Goal: Task Accomplishment & Management: Complete application form

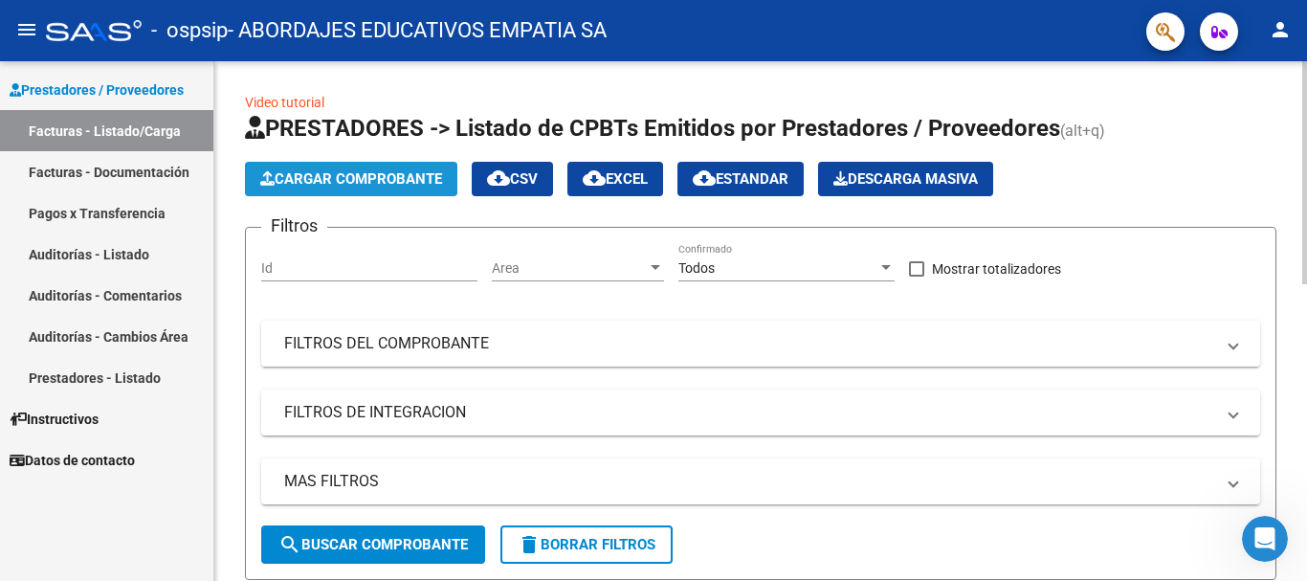
click at [380, 189] on button "Cargar Comprobante" at bounding box center [351, 179] width 212 height 34
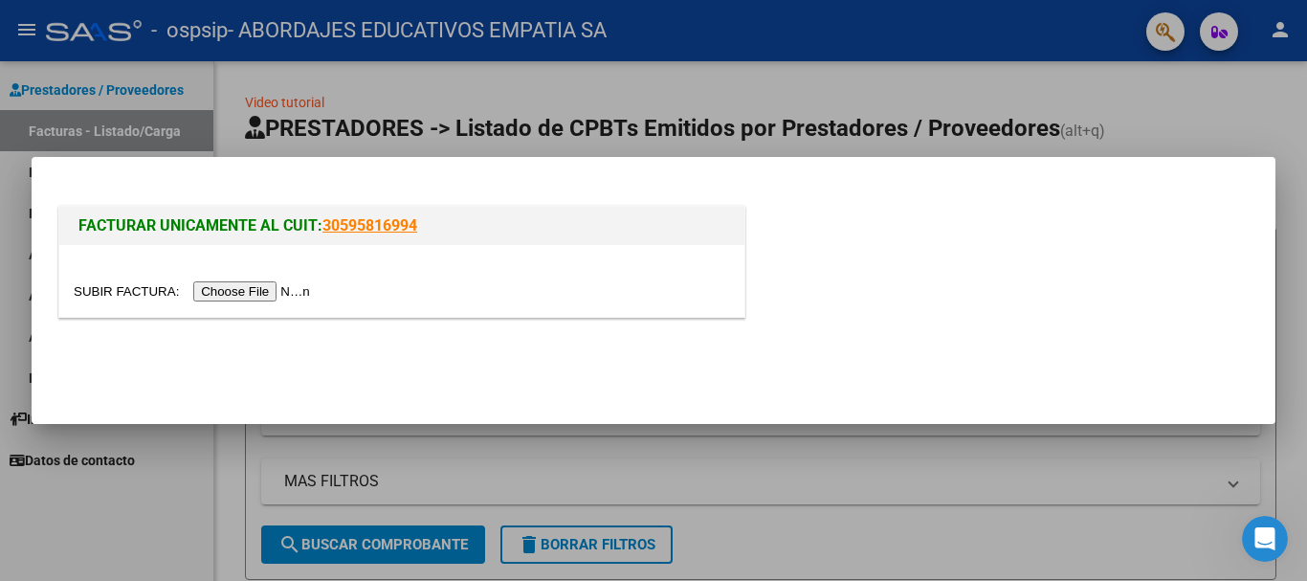
click at [275, 290] on input "file" at bounding box center [195, 291] width 242 height 20
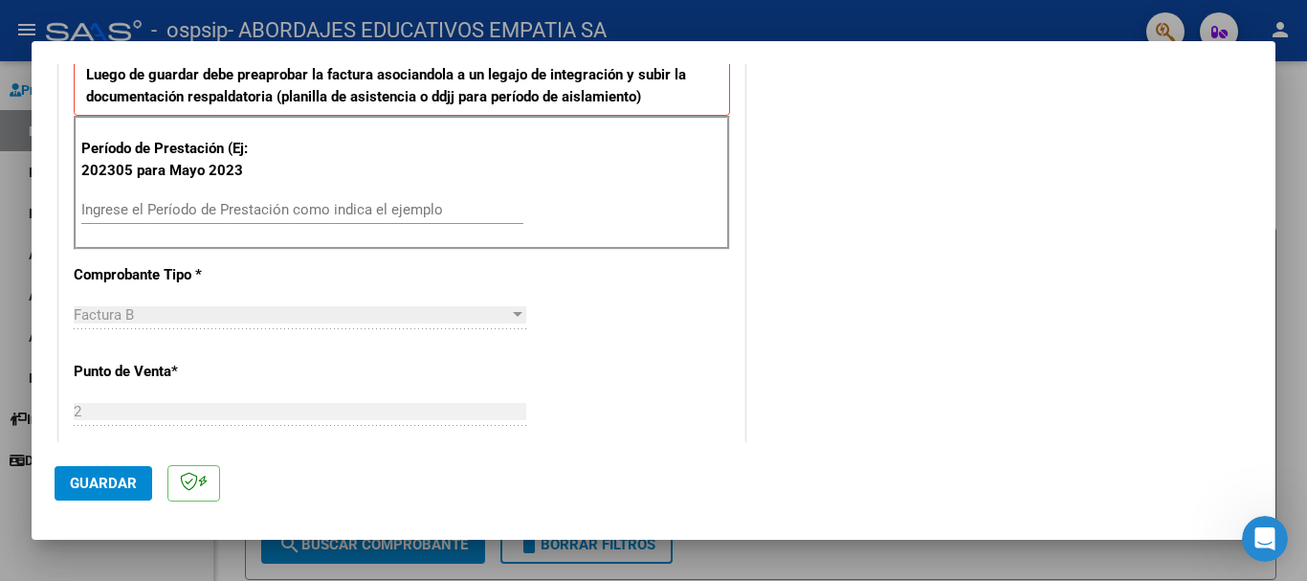
scroll to position [600, 0]
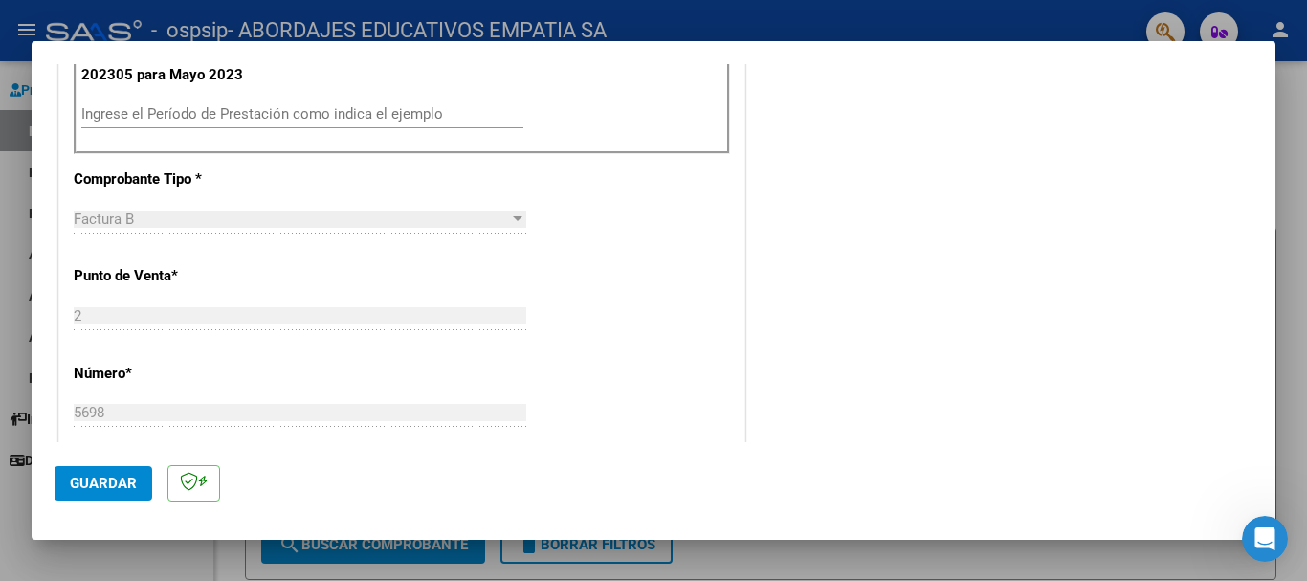
click at [81, 119] on input "Ingrese el Período de Prestación como indica el ejemplo" at bounding box center [302, 113] width 442 height 17
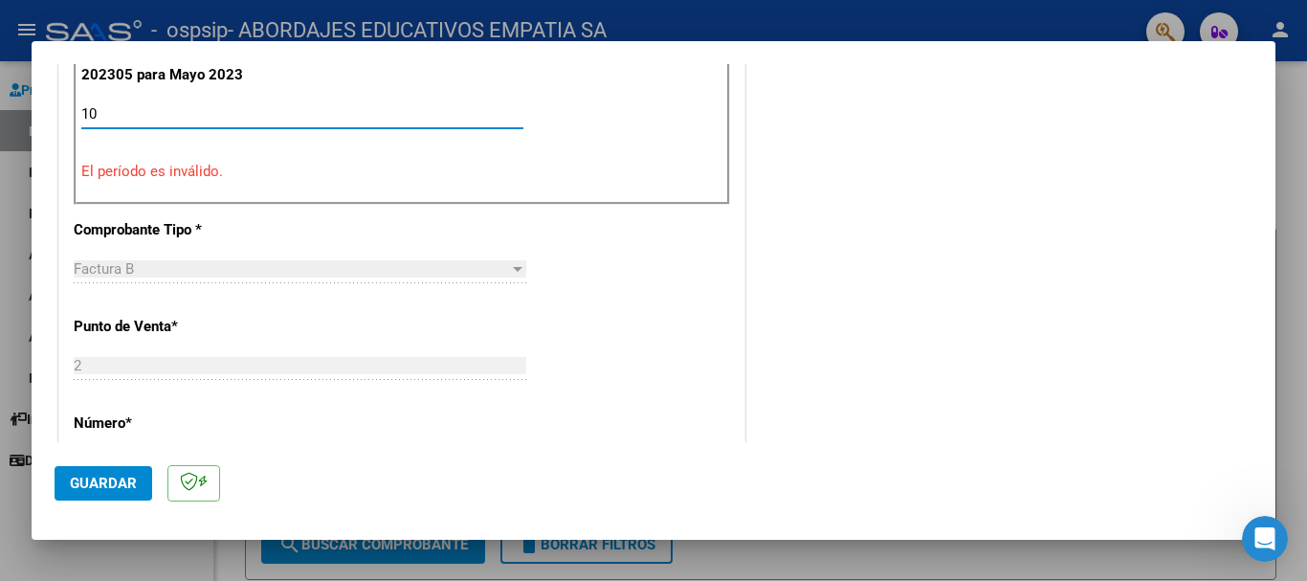
type input "1"
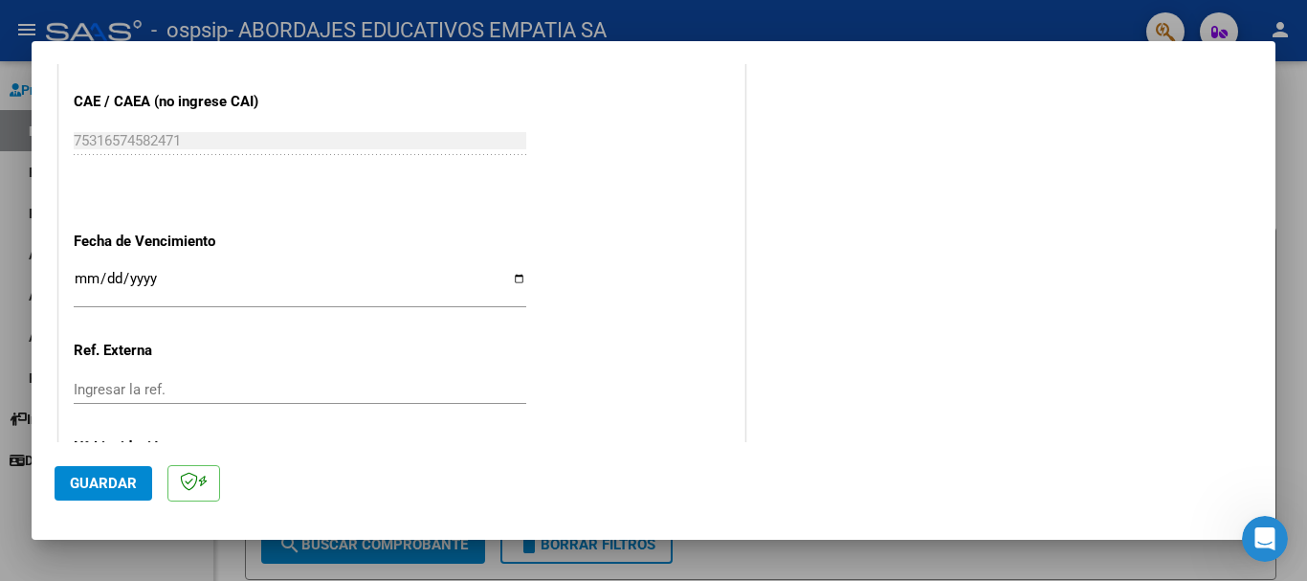
scroll to position [1269, 0]
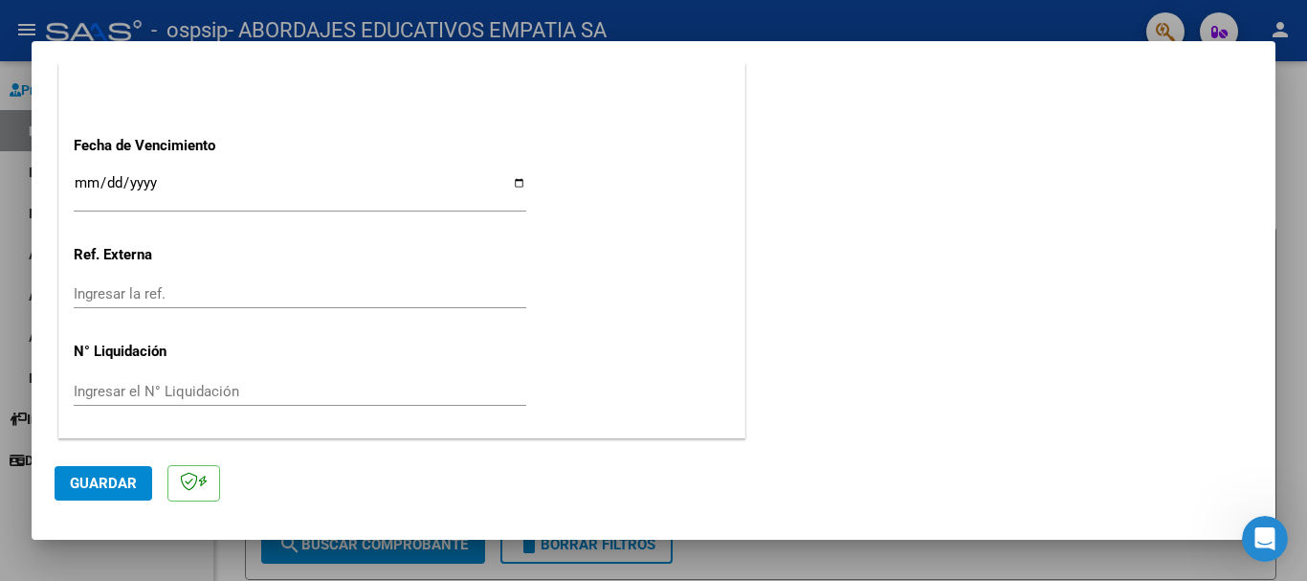
type input "202507"
click at [516, 187] on input "Ingresar la fecha" at bounding box center [300, 190] width 452 height 31
type input "[DATE]"
click at [80, 476] on span "Guardar" at bounding box center [103, 482] width 67 height 17
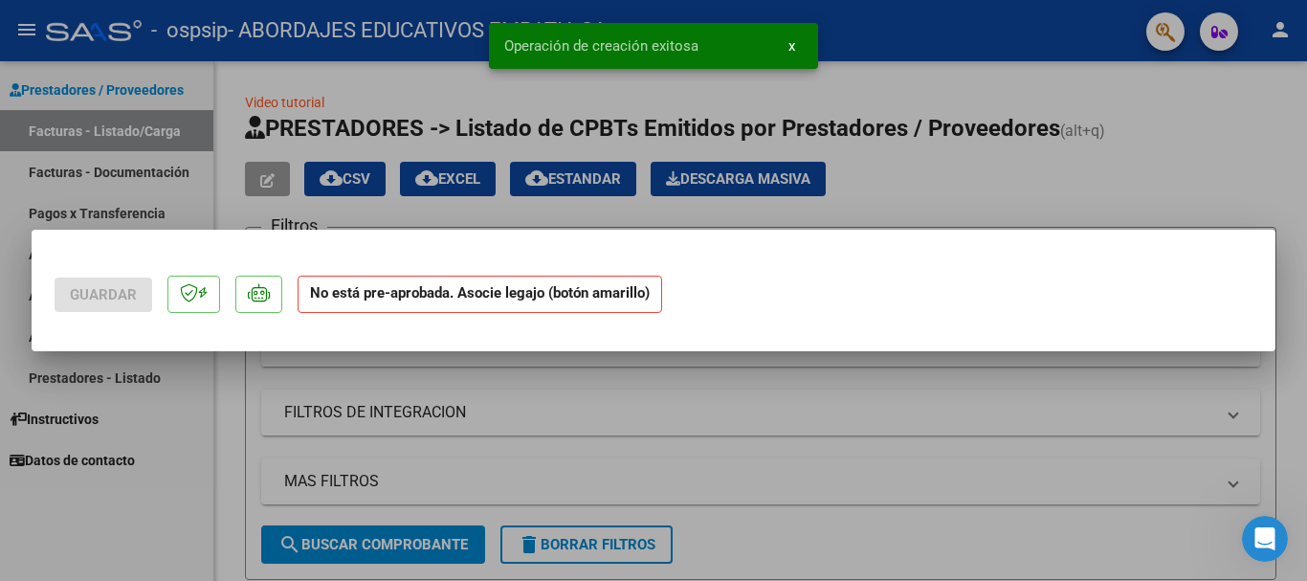
scroll to position [0, 0]
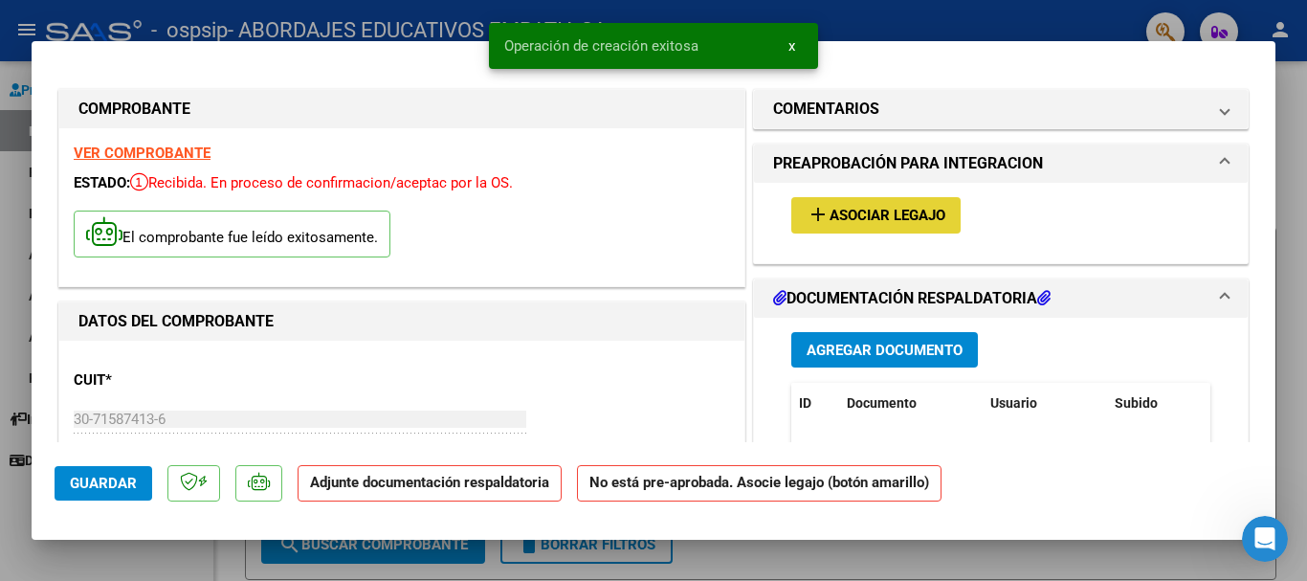
click at [849, 212] on span "Asociar Legajo" at bounding box center [887, 216] width 116 height 17
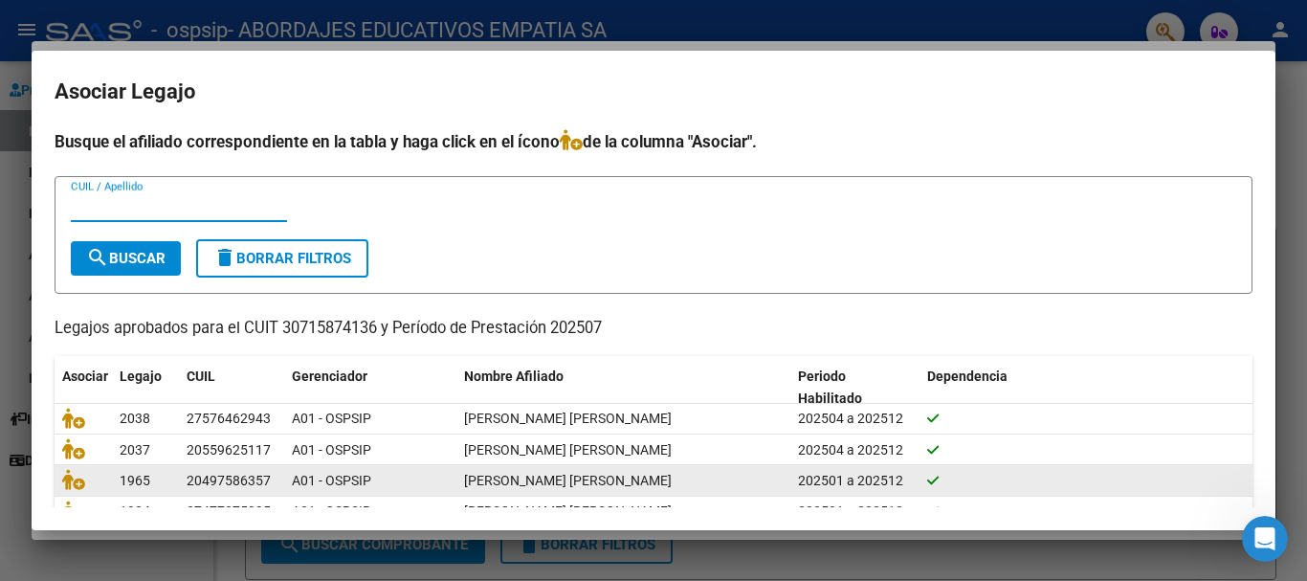
scroll to position [94, 0]
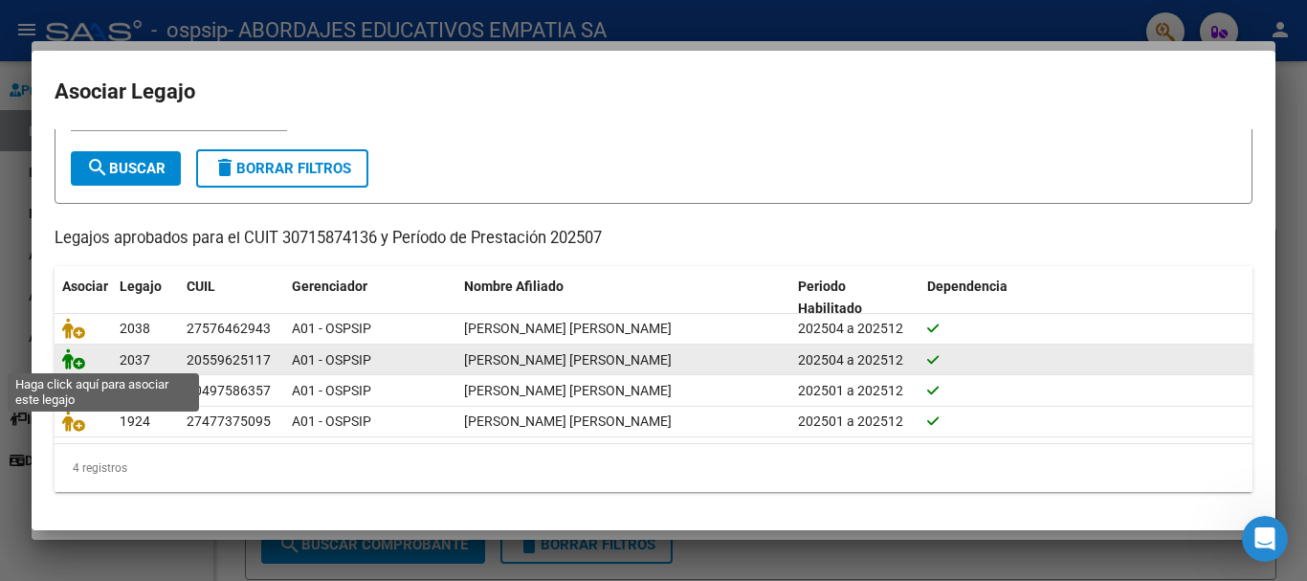
click at [71, 350] on icon at bounding box center [73, 358] width 23 height 21
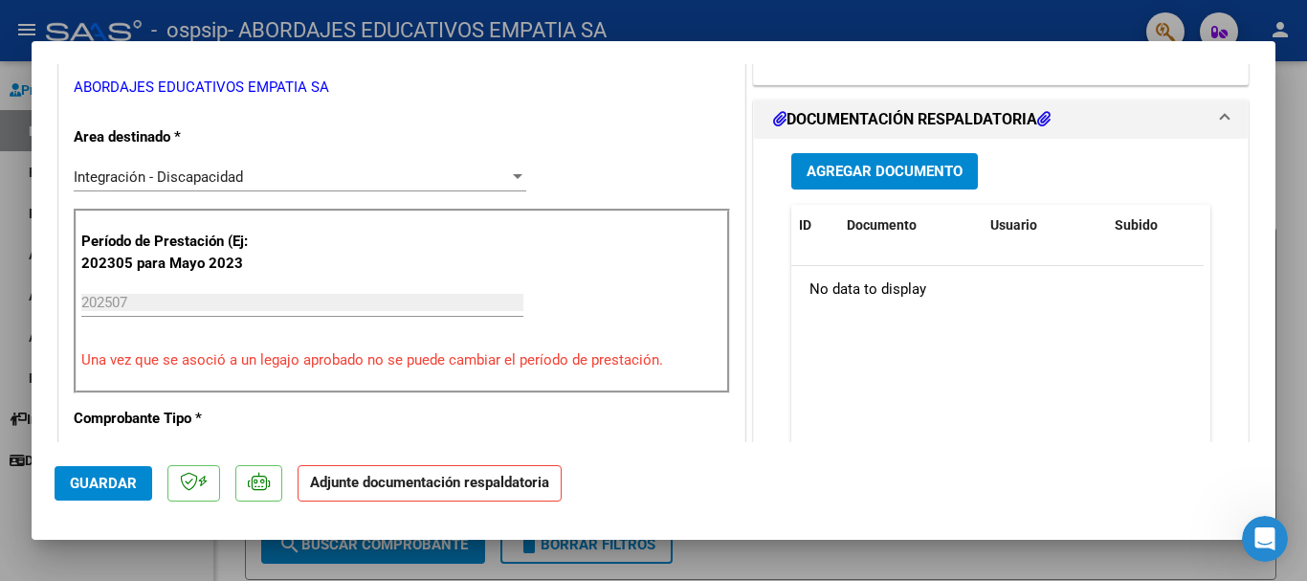
scroll to position [383, 0]
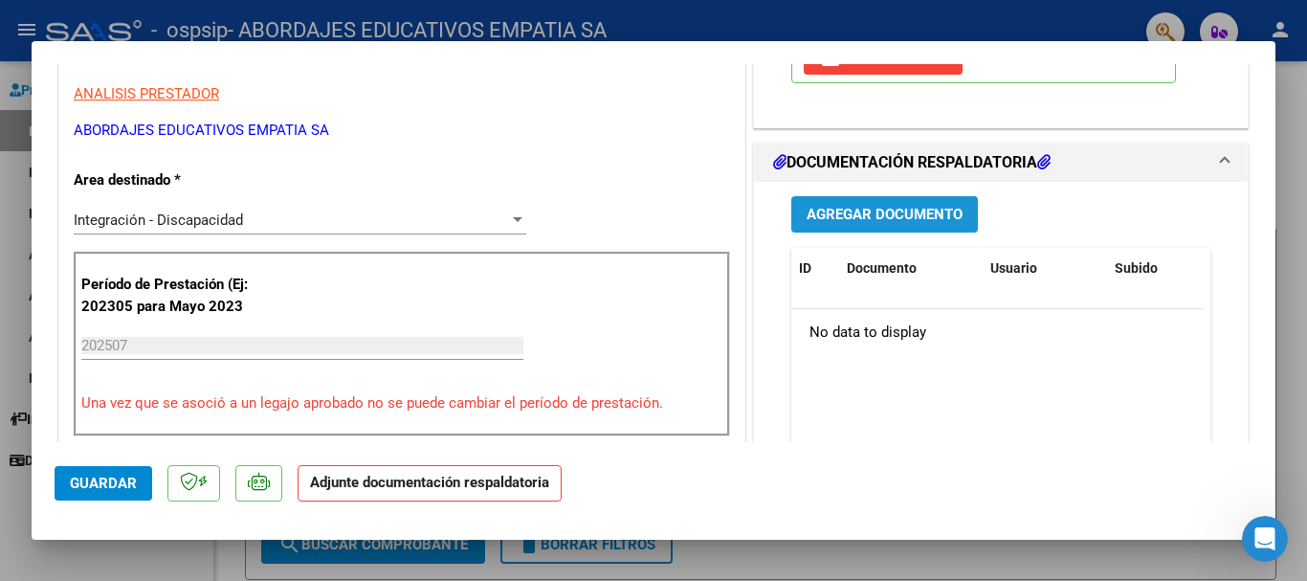
click at [897, 210] on span "Agregar Documento" at bounding box center [884, 215] width 156 height 17
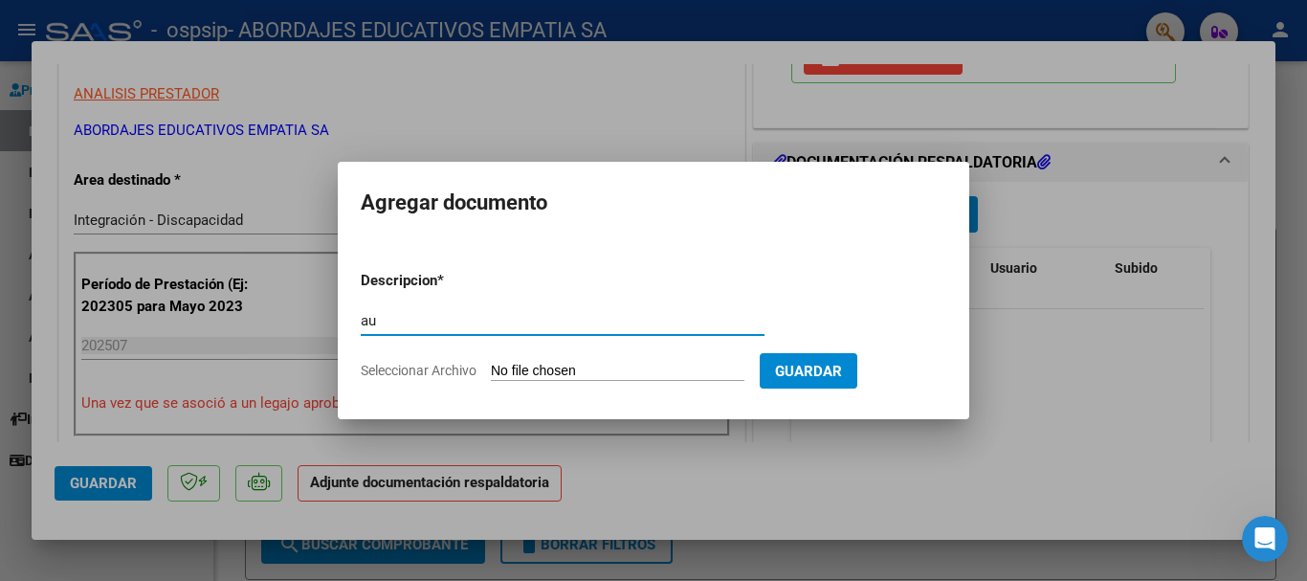
type input "a"
type input "AUTORIZACION"
click at [531, 371] on input "Seleccionar Archivo" at bounding box center [617, 372] width 253 height 18
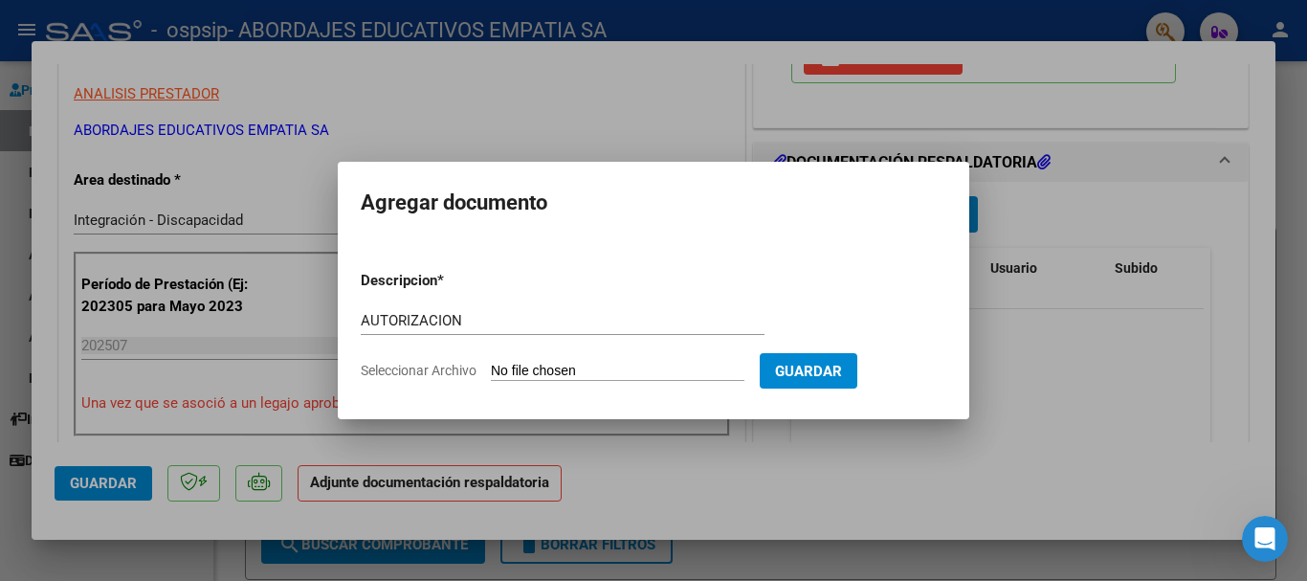
type input "C:\fakepath\[PERSON_NAME] CET AUTORIZACION 2025 SEGUN RESOLUCION 360 22_firmado…"
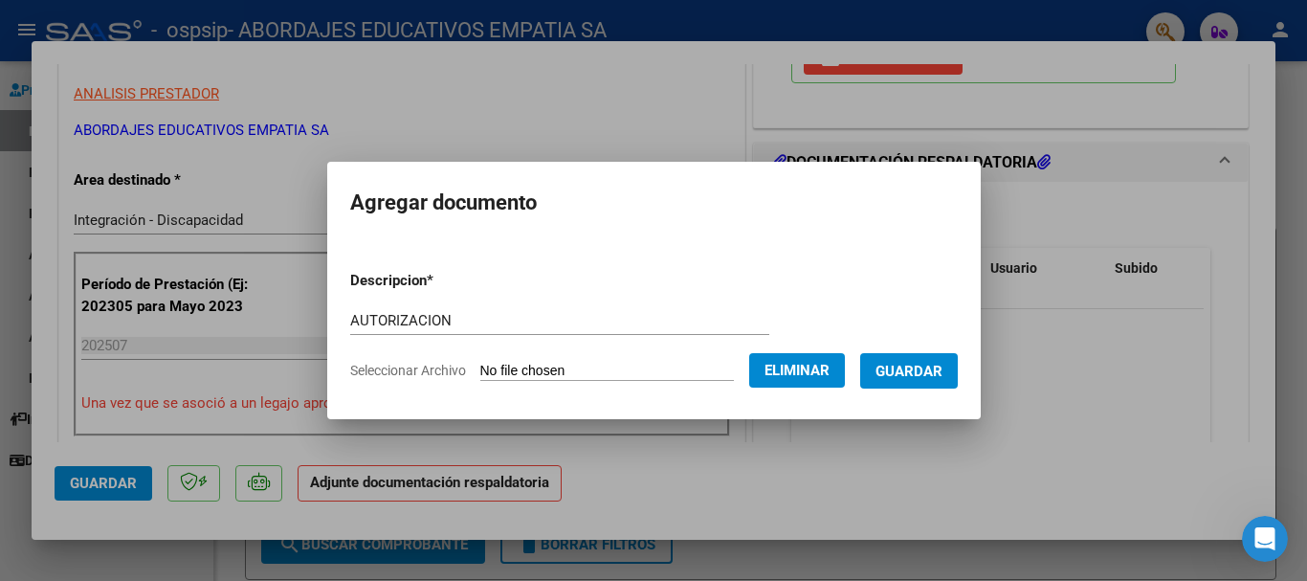
click at [930, 371] on span "Guardar" at bounding box center [908, 371] width 67 height 17
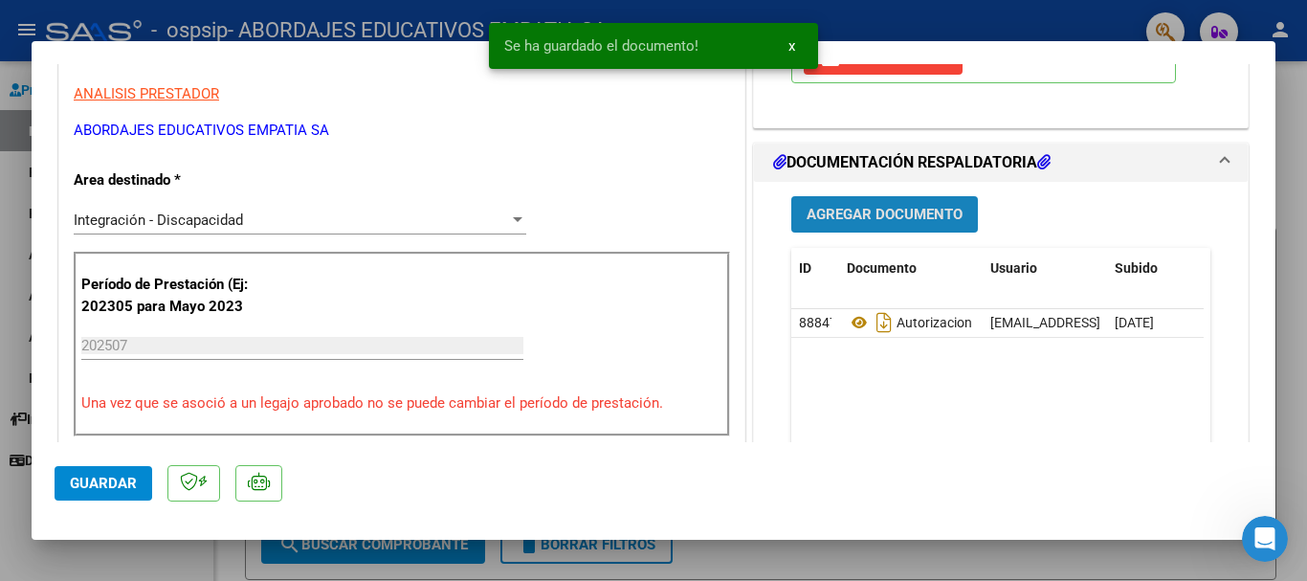
click at [860, 205] on span "Agregar Documento" at bounding box center [884, 213] width 156 height 17
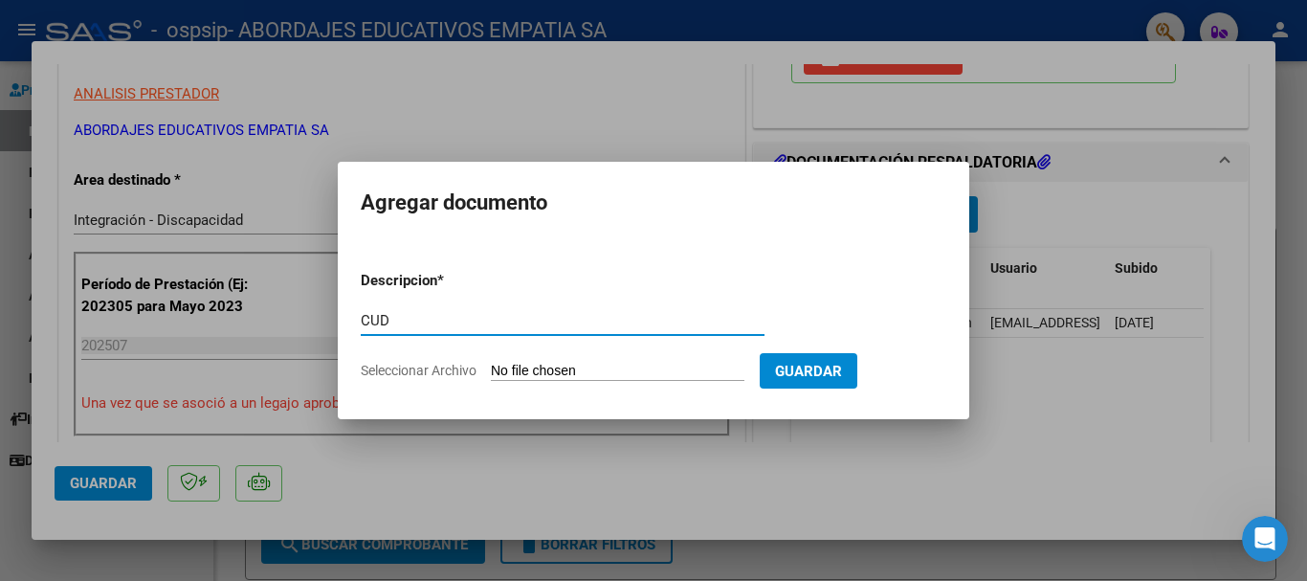
type input "CUD"
click at [508, 374] on input "Seleccionar Archivo" at bounding box center [617, 372] width 253 height 18
type input "C:\fakepath\CUD [PERSON_NAME]pdf"
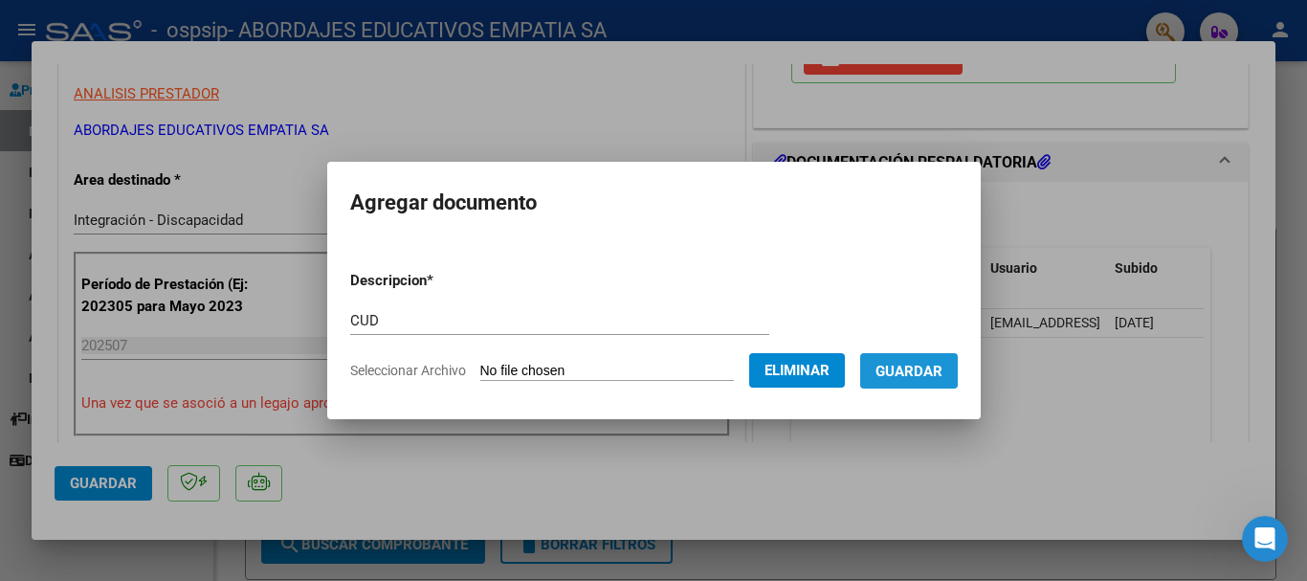
click at [928, 365] on span "Guardar" at bounding box center [908, 371] width 67 height 17
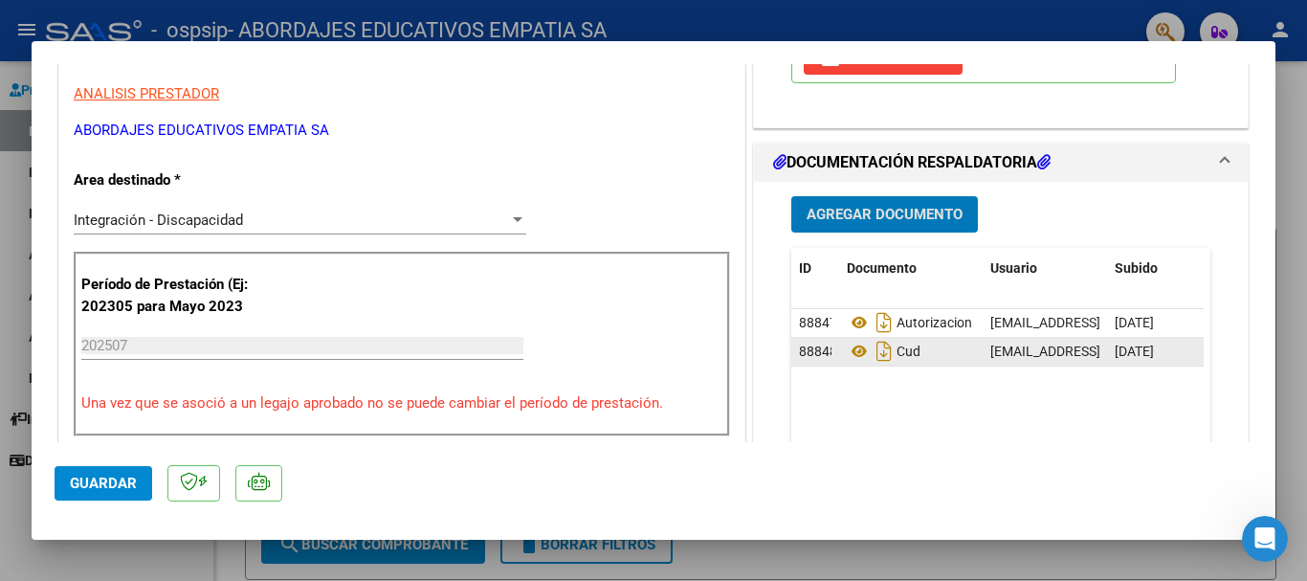
click at [928, 365] on div "88848 Cud [EMAIL_ADDRESS][DOMAIN_NAME] - Empatía Cet - [DATE]" at bounding box center [1044, 352] width 507 height 29
click at [848, 221] on span "Agregar Documento" at bounding box center [884, 215] width 156 height 17
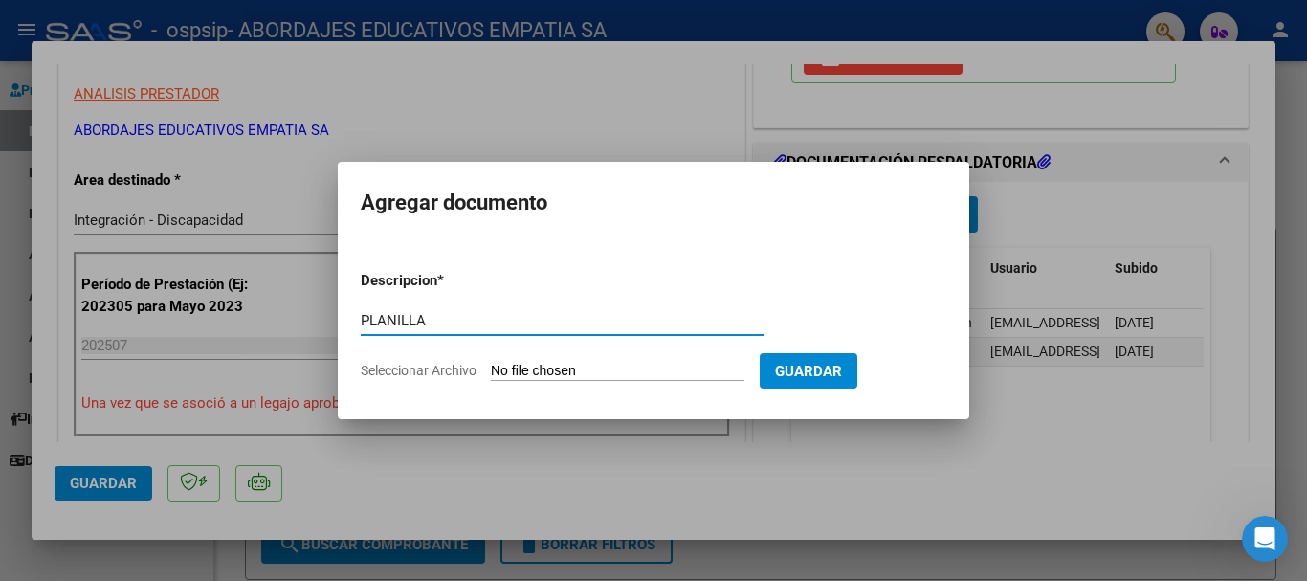
type input "PLANILLA"
click at [521, 364] on input "Seleccionar Archivo" at bounding box center [617, 372] width 253 height 18
type input "C:\fakepath\PLANILLA DE ASISTENCIA 30715874136_06_0002_00005698.pdf"
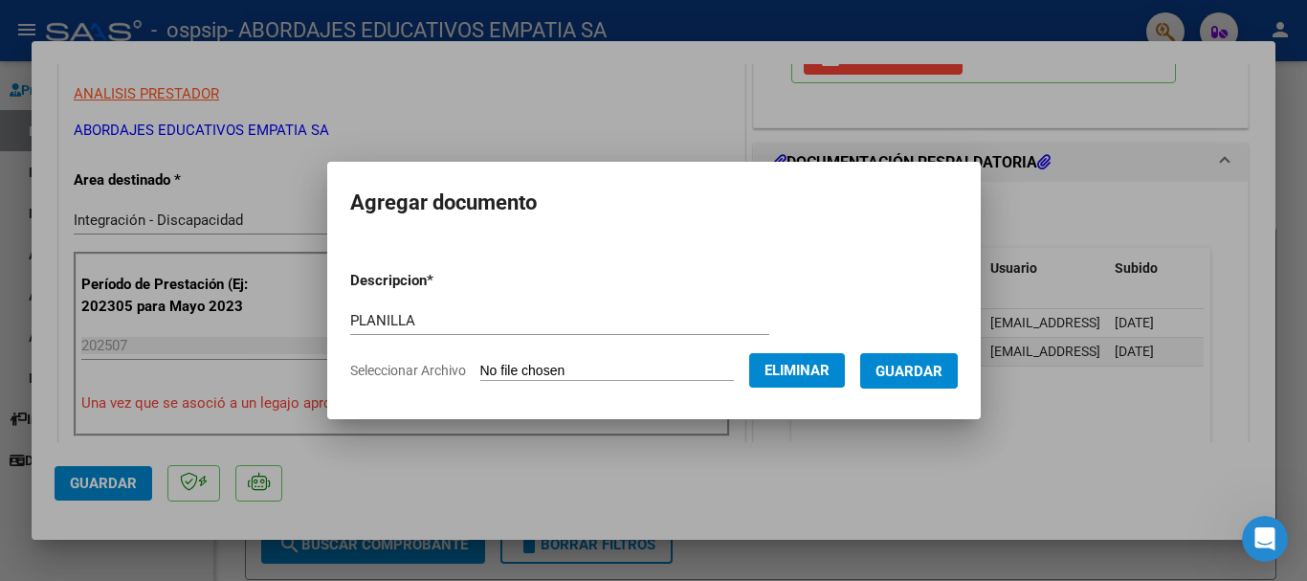
click at [942, 369] on span "Guardar" at bounding box center [908, 371] width 67 height 17
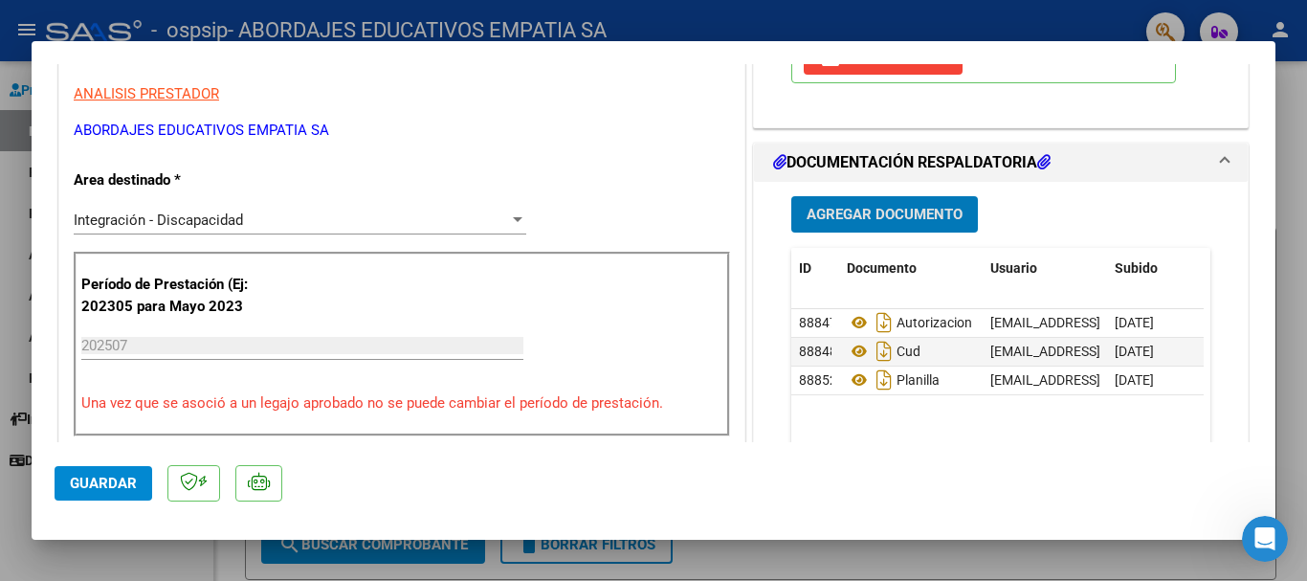
click at [906, 214] on span "Agregar Documento" at bounding box center [884, 215] width 156 height 17
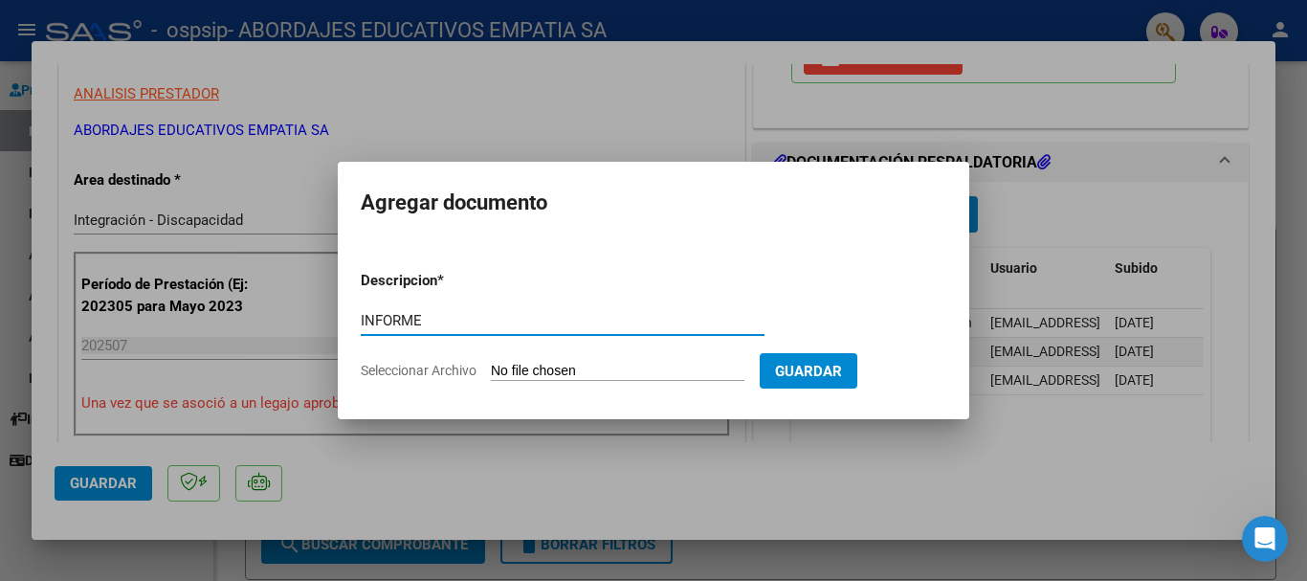
type input "INFORME"
click at [570, 372] on input "Seleccionar Archivo" at bounding box center [617, 372] width 253 height 18
type input "C:\fakepath\[PERSON_NAME], Inf. O.S [PERSON_NAME] 2025.docx.pdf"
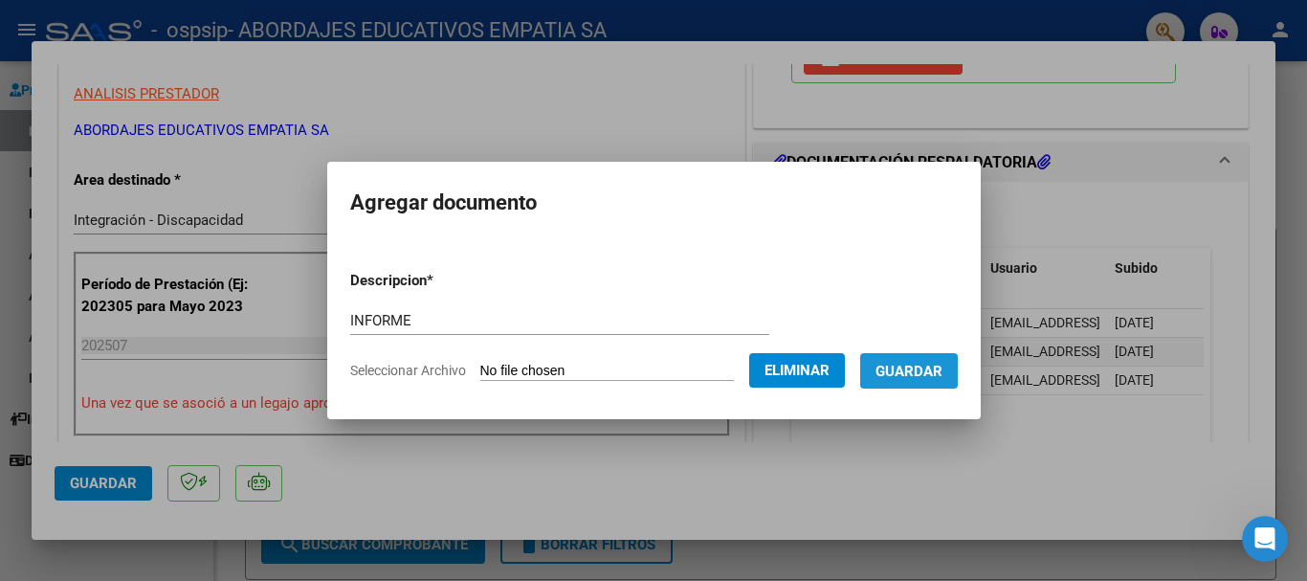
click at [928, 369] on span "Guardar" at bounding box center [908, 371] width 67 height 17
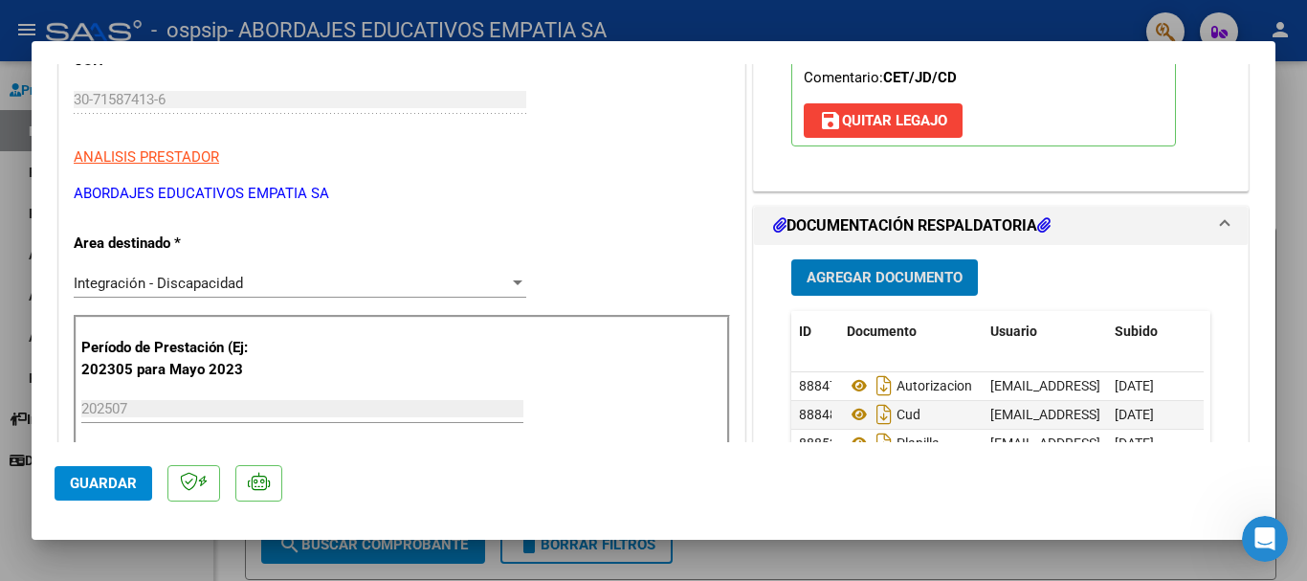
scroll to position [287, 0]
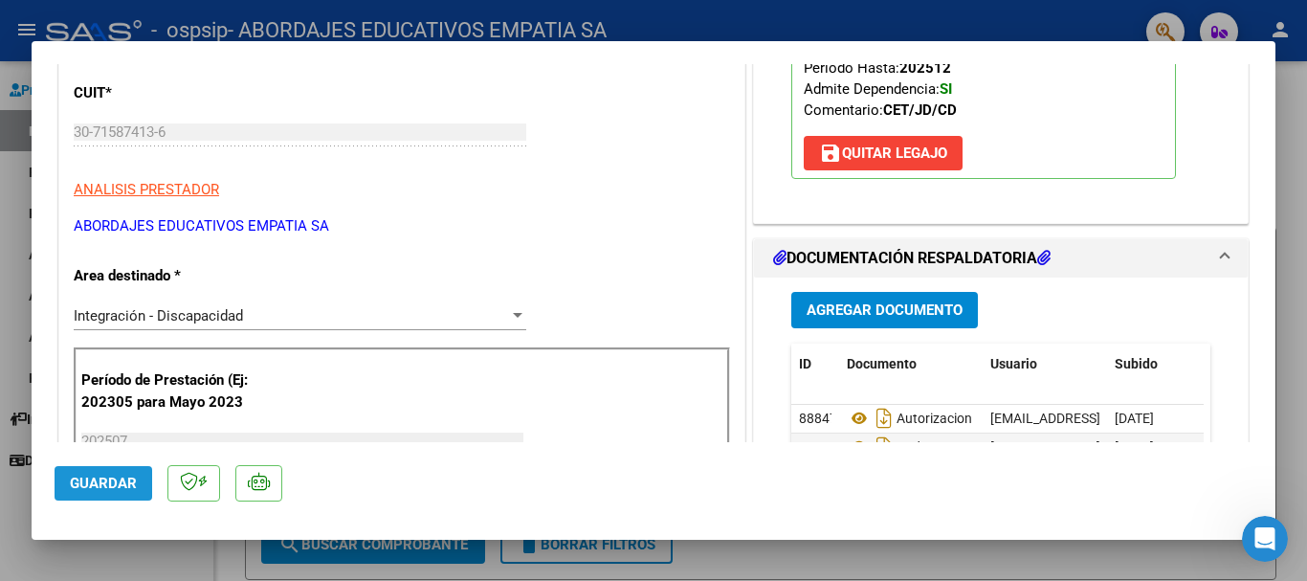
click at [105, 476] on span "Guardar" at bounding box center [103, 482] width 67 height 17
click at [89, 480] on span "Guardar" at bounding box center [103, 482] width 67 height 17
click at [1292, 398] on div at bounding box center [653, 290] width 1307 height 581
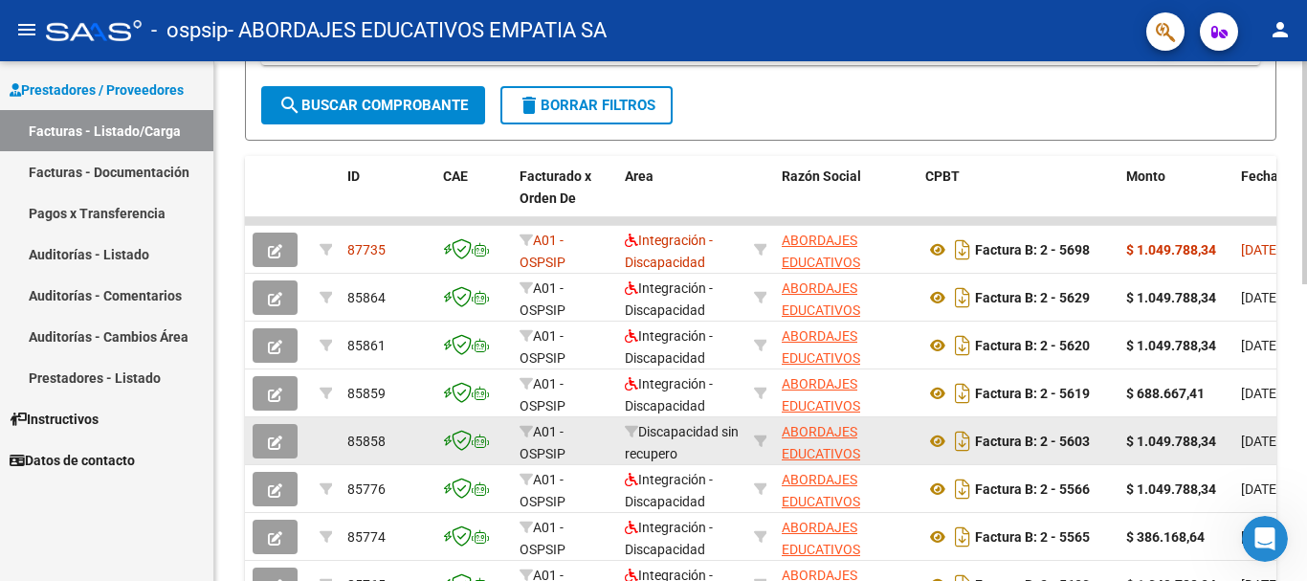
scroll to position [478, 0]
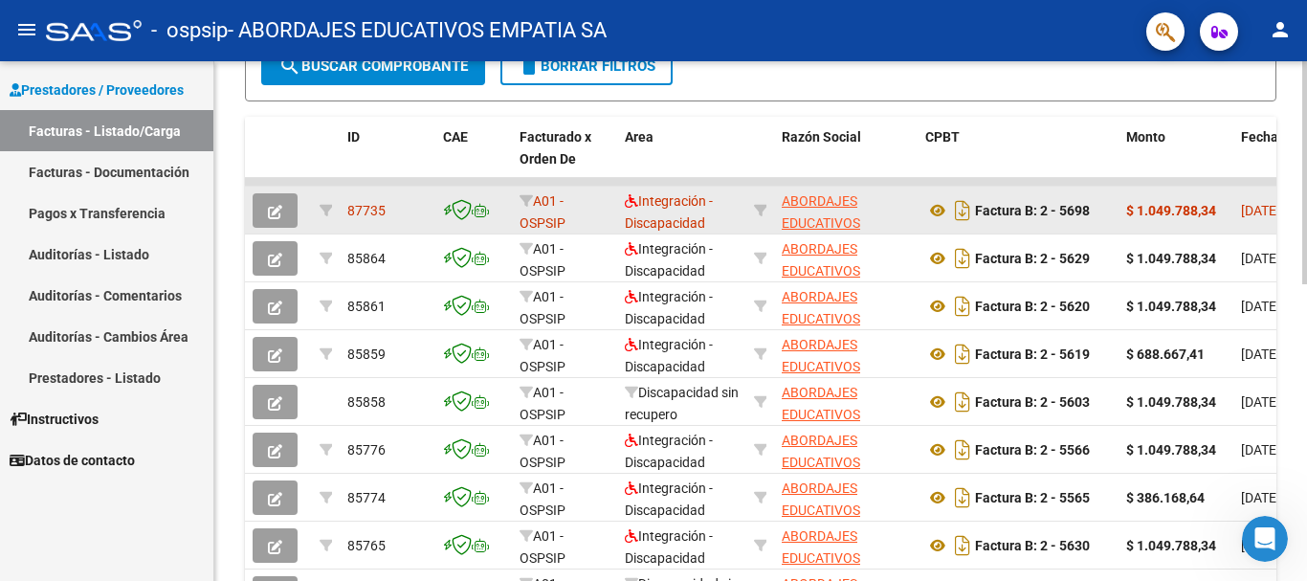
click at [733, 211] on div "Integración - Discapacidad" at bounding box center [682, 210] width 114 height 40
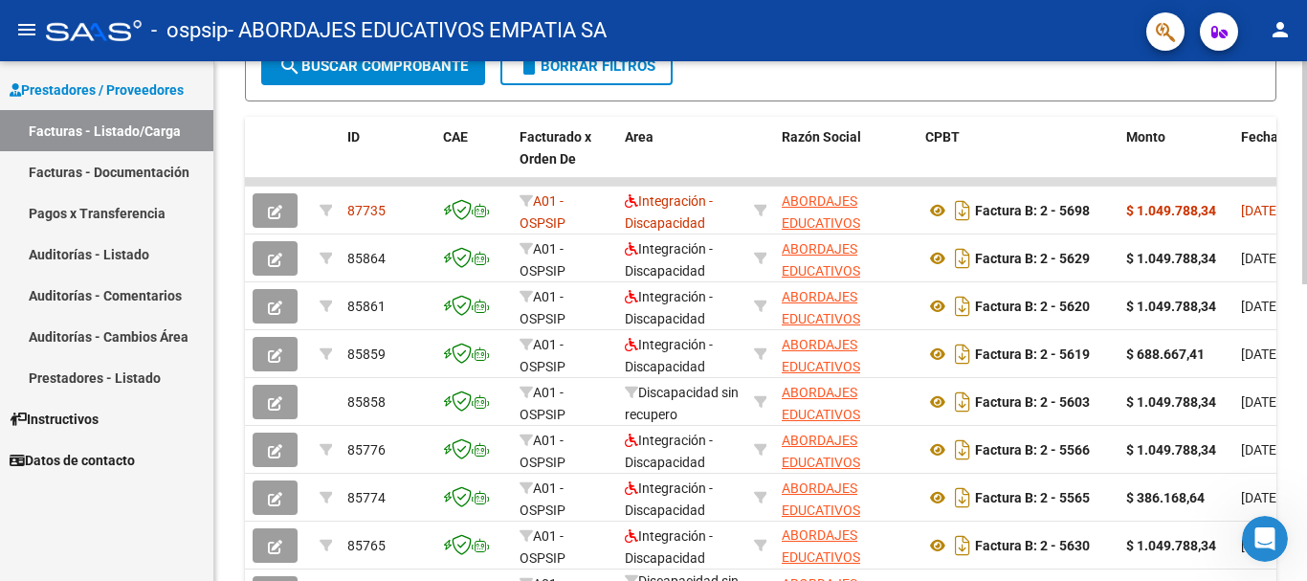
scroll to position [694, 0]
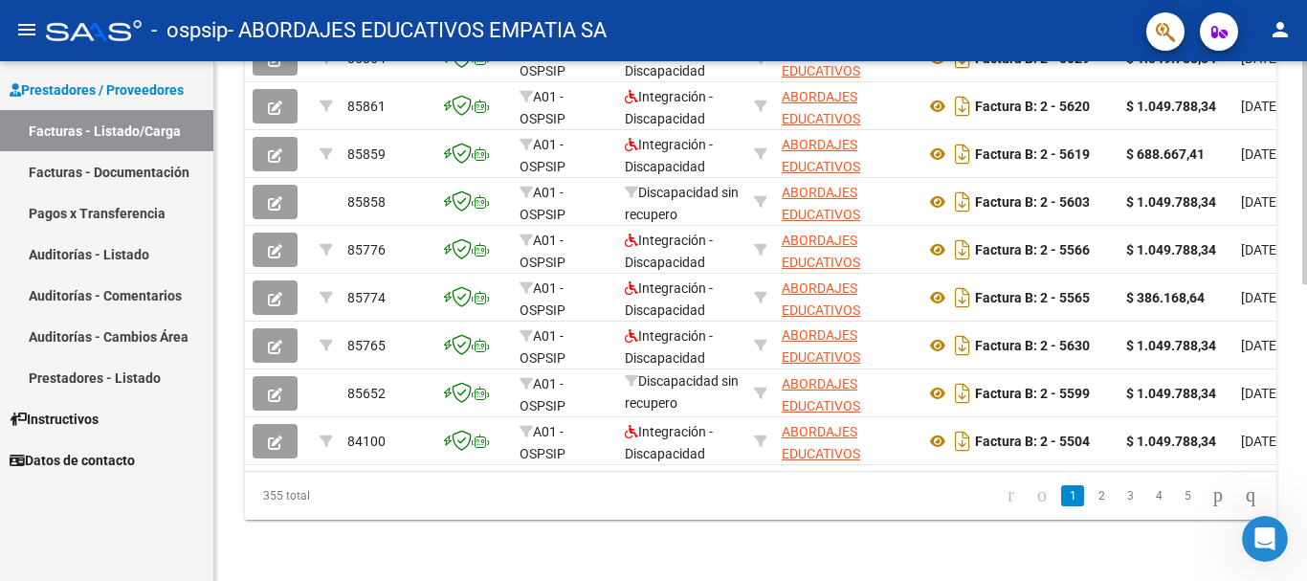
click at [1306, 479] on div at bounding box center [1304, 469] width 5 height 223
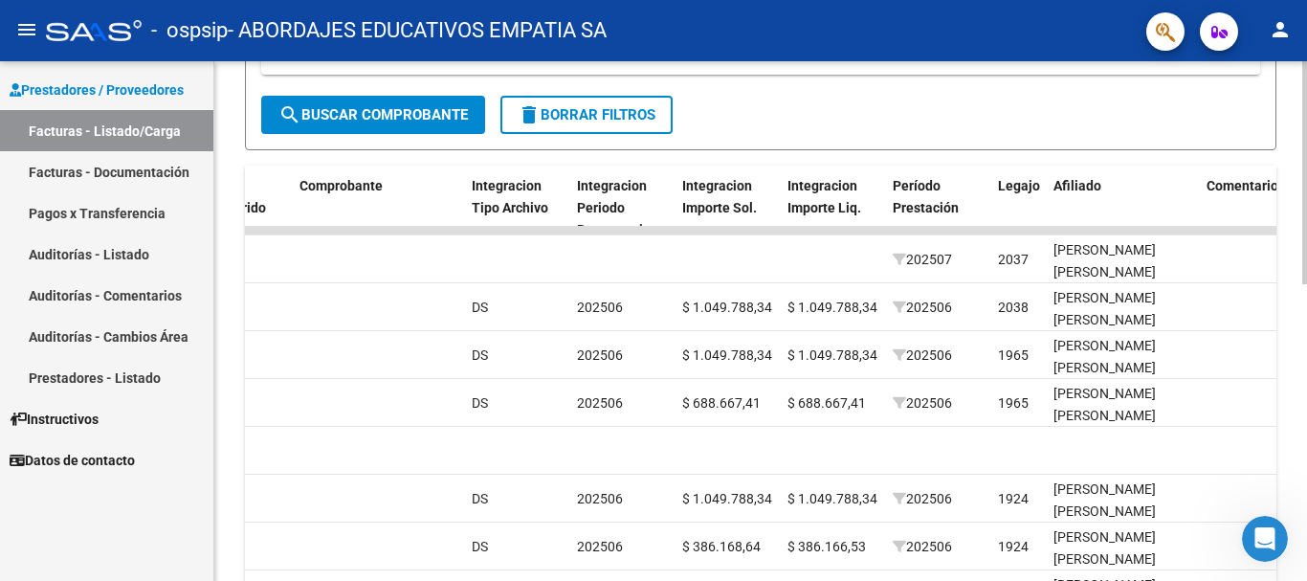
scroll to position [463, 0]
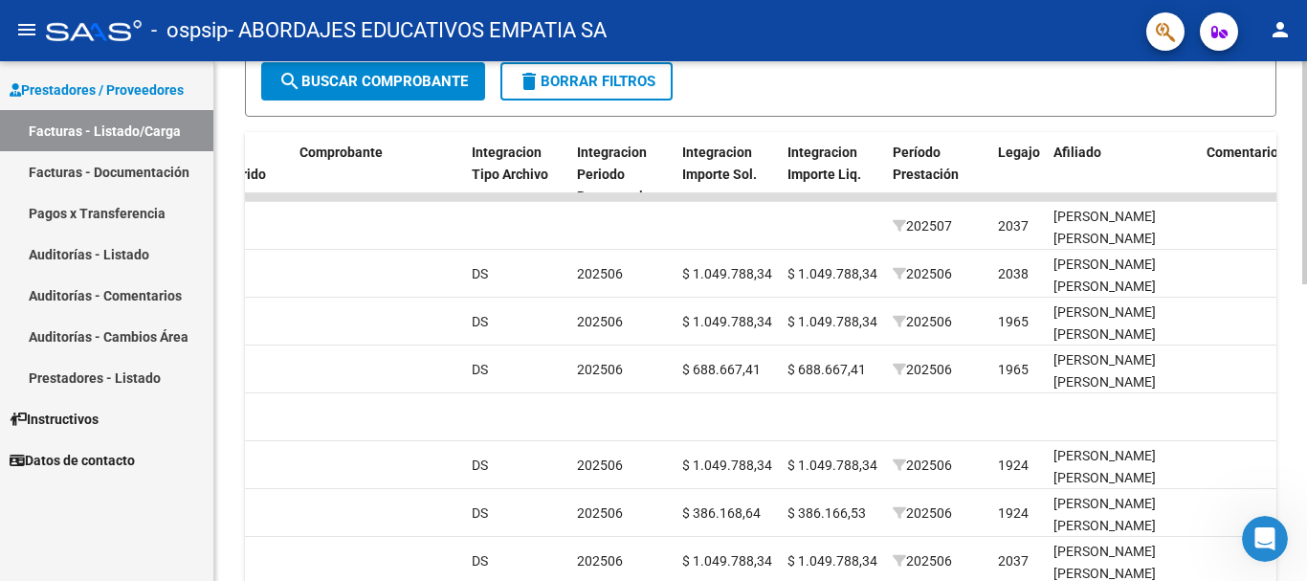
click at [1295, 370] on div "Video tutorial PRESTADORES -> Listado de CPBTs Emitidos por Prestadores / Prove…" at bounding box center [762, 197] width 1097 height 1198
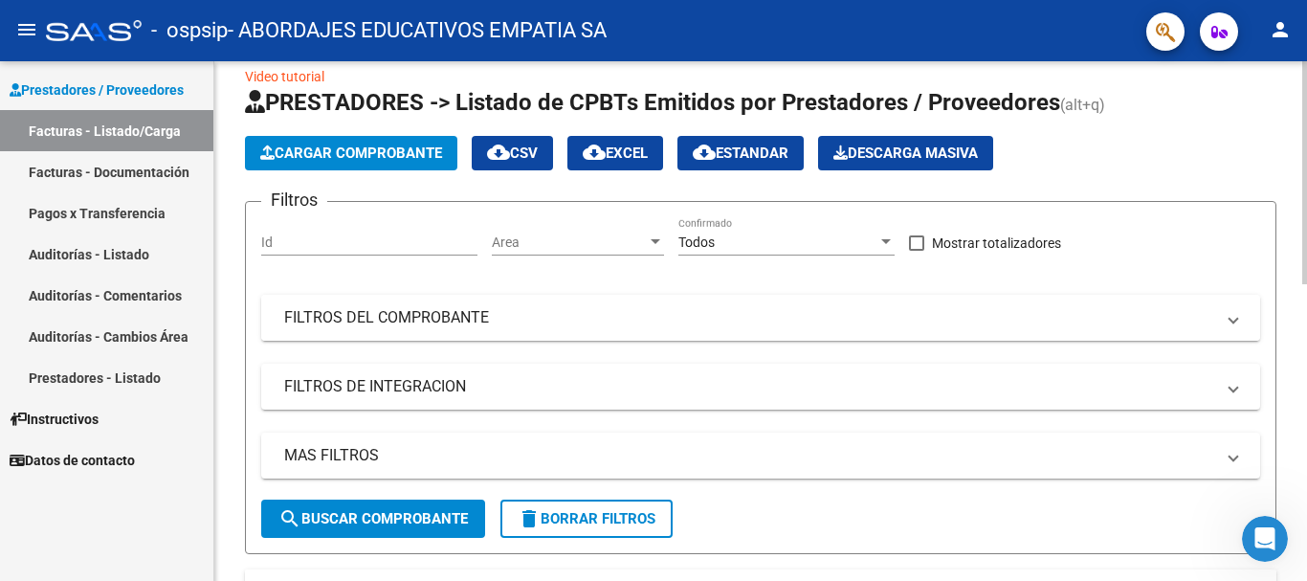
scroll to position [0, 0]
